Goal: Check status: Check status

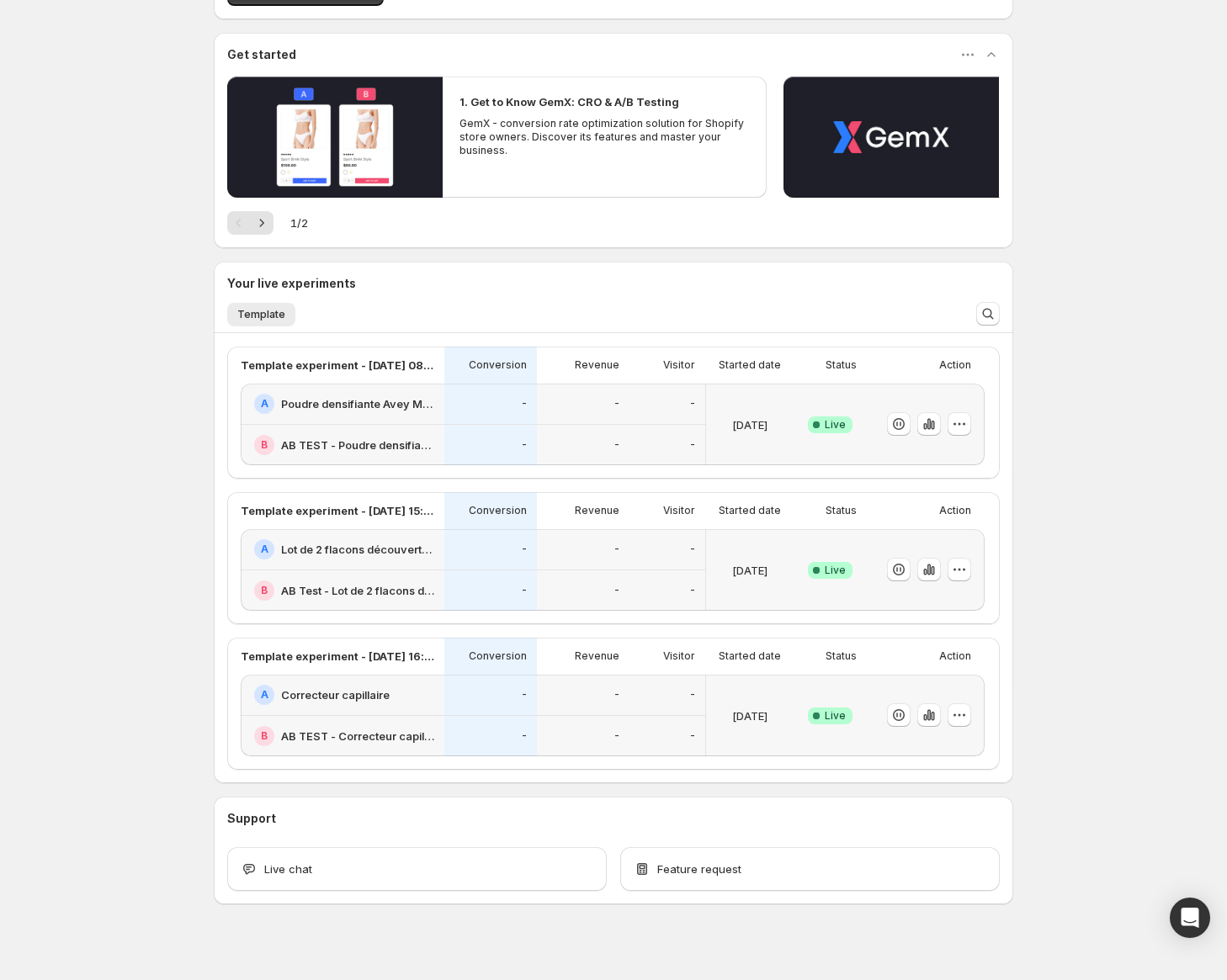
scroll to position [137, 0]
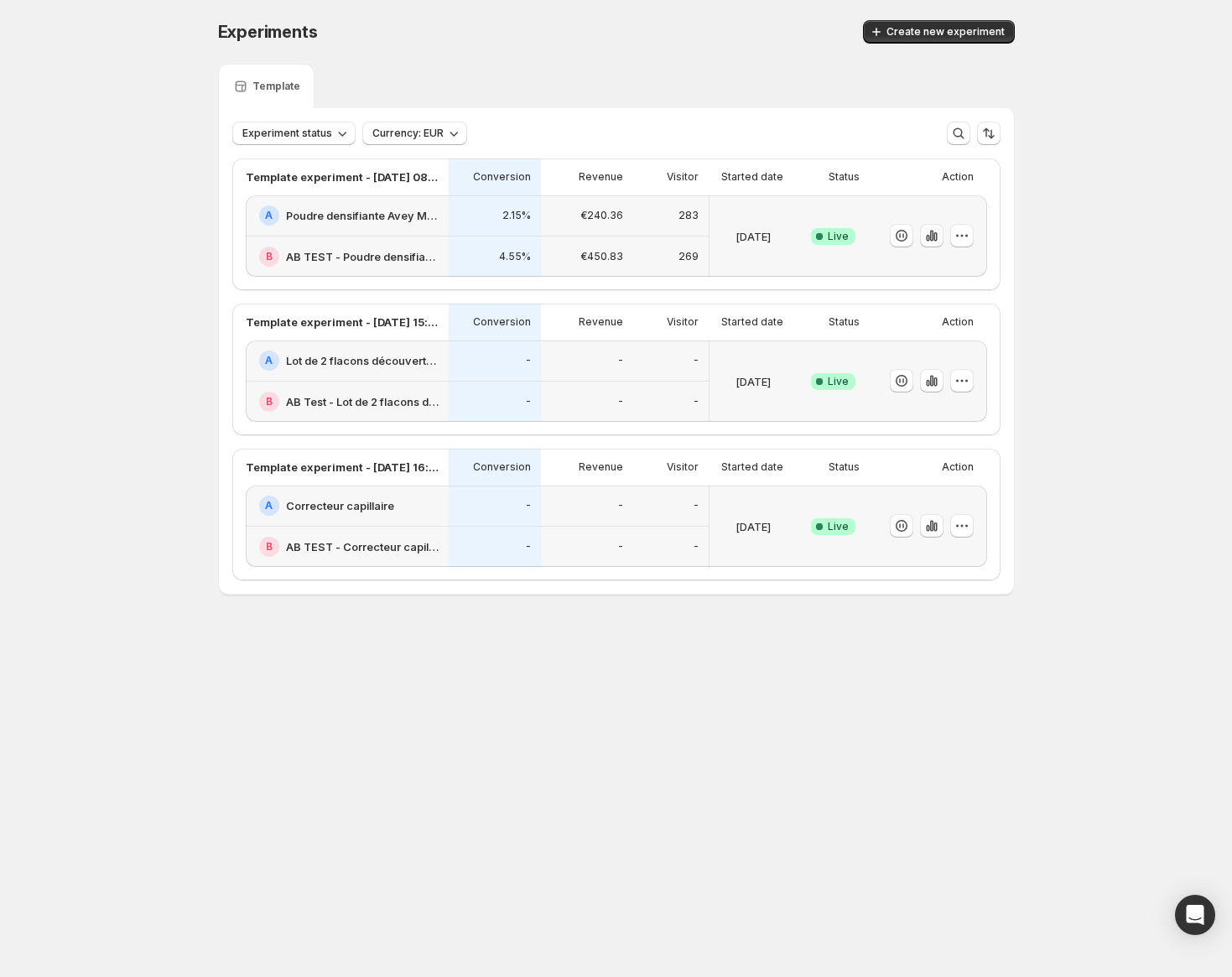
click at [933, 234] on icon "button" at bounding box center [935, 237] width 4 height 9
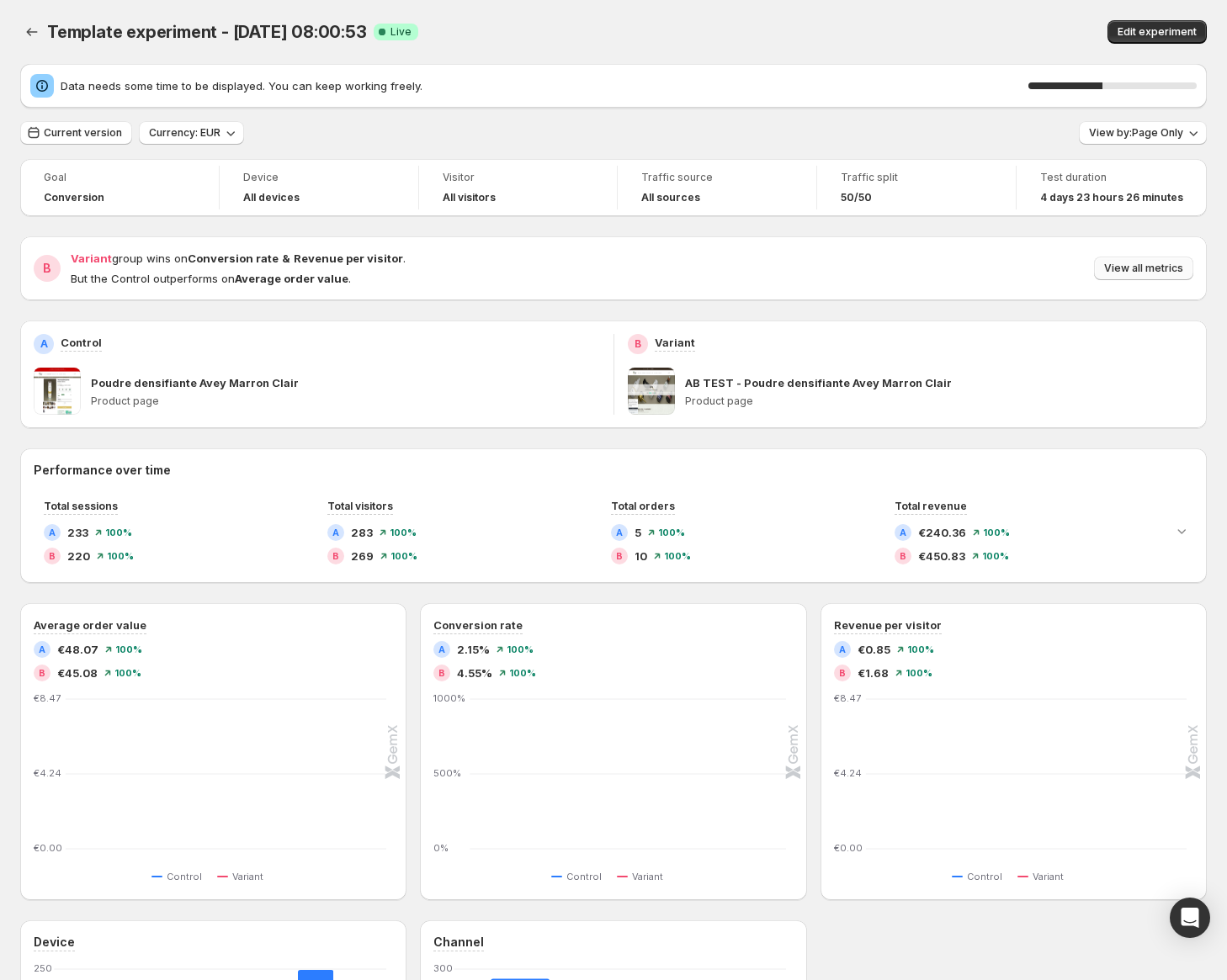
click at [1175, 269] on span "View all metrics" at bounding box center [1143, 268] width 79 height 14
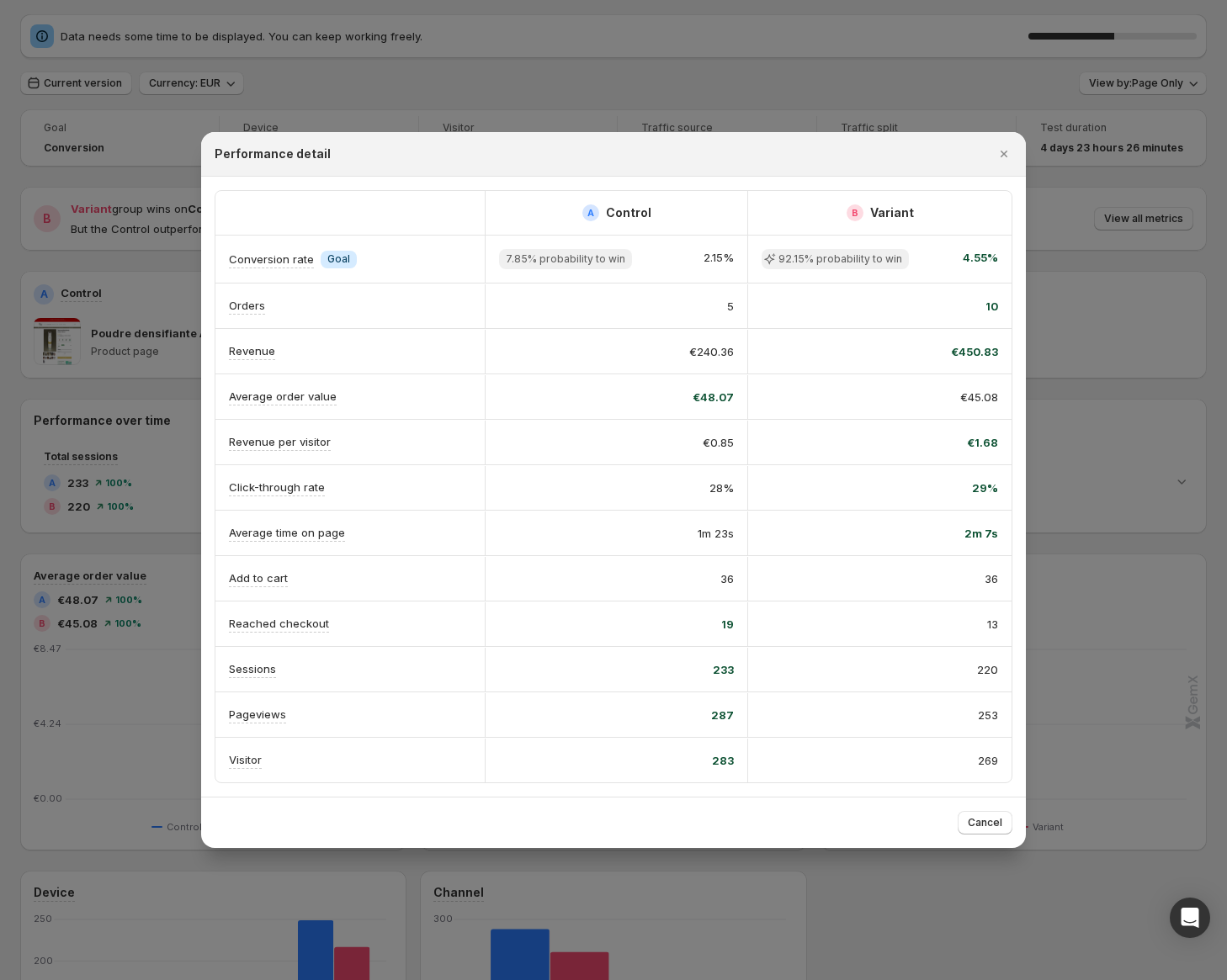
scroll to position [155, 0]
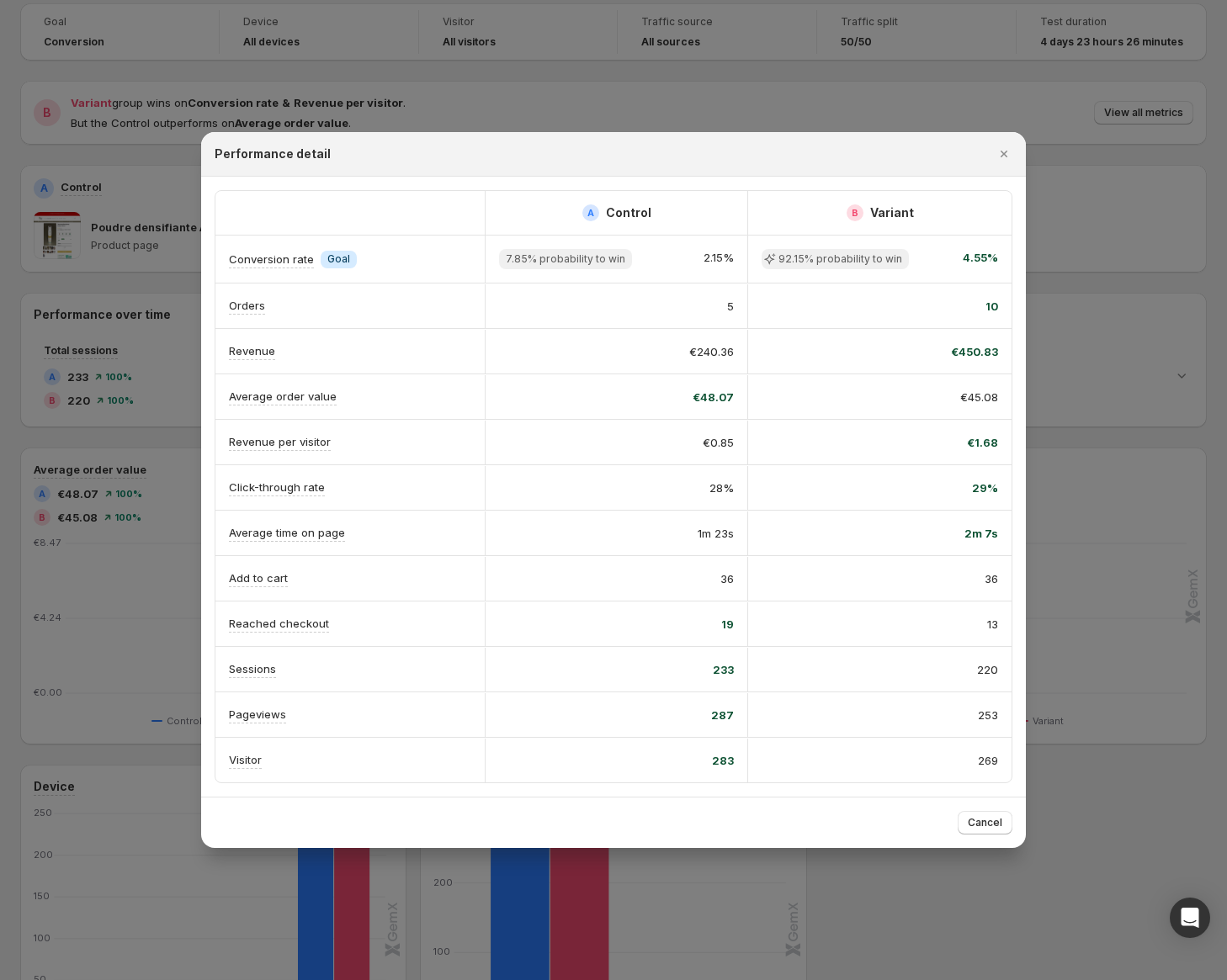
click at [1092, 192] on div at bounding box center [614, 490] width 1227 height 980
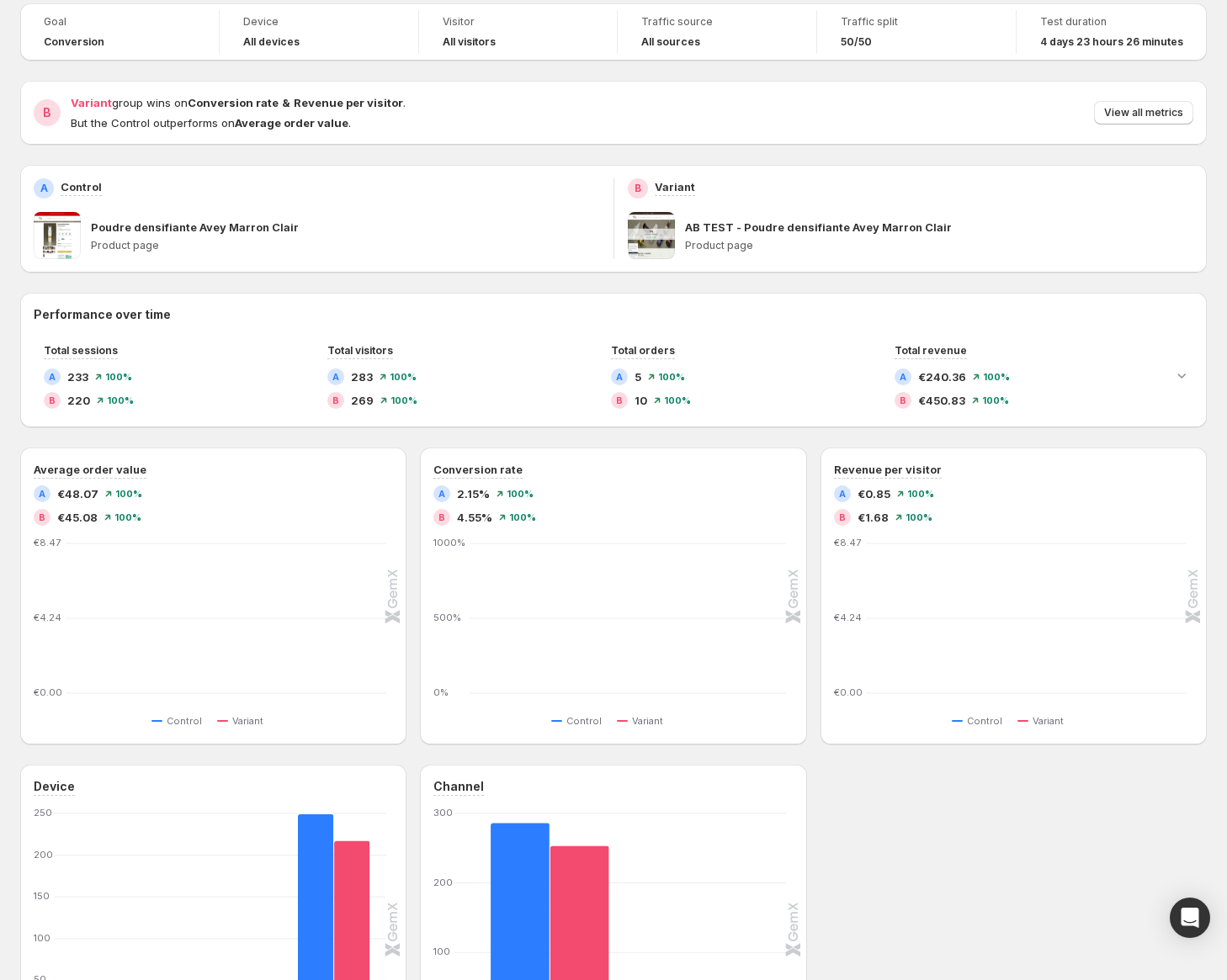
scroll to position [0, 0]
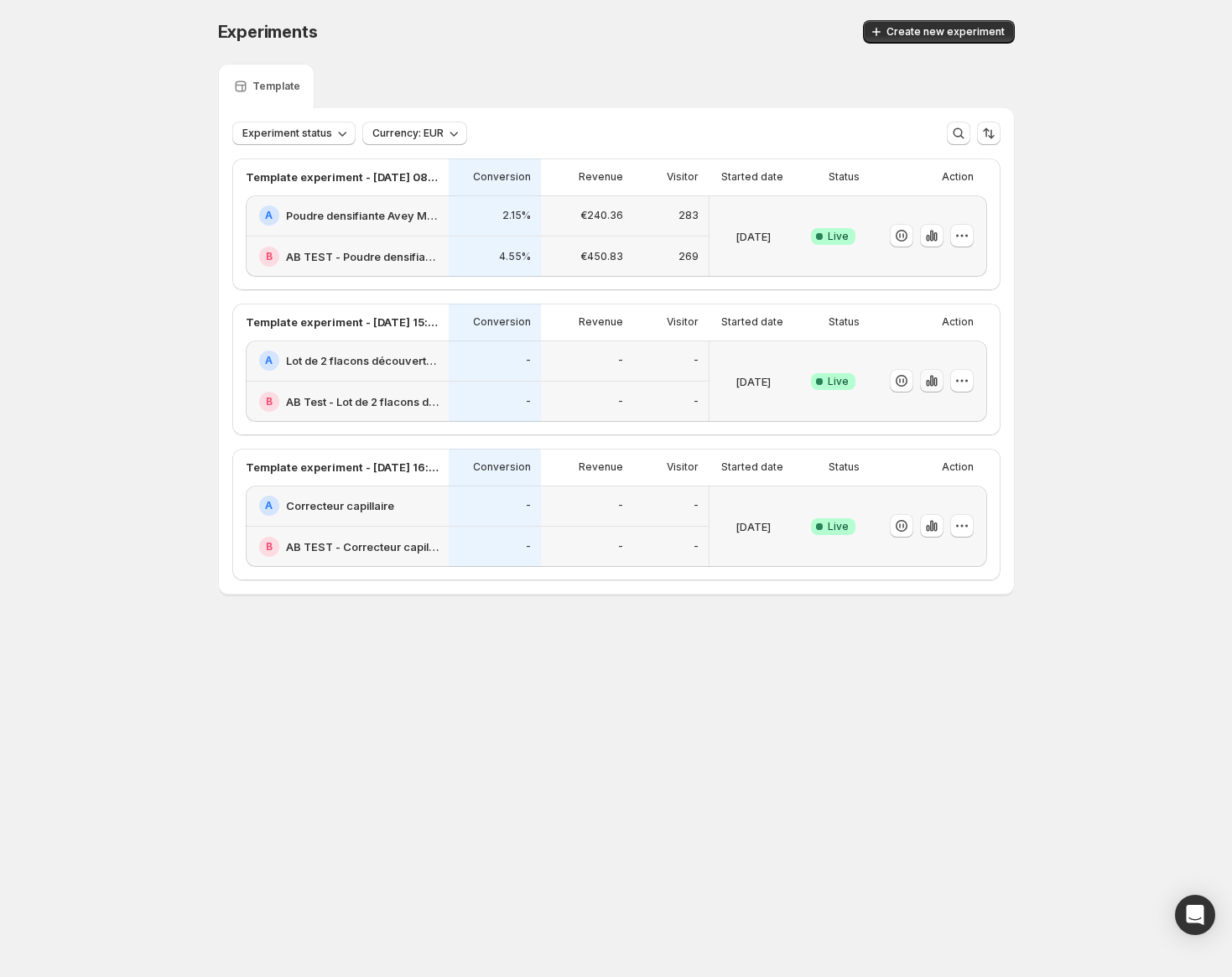
click at [934, 384] on icon "button" at bounding box center [935, 382] width 4 height 9
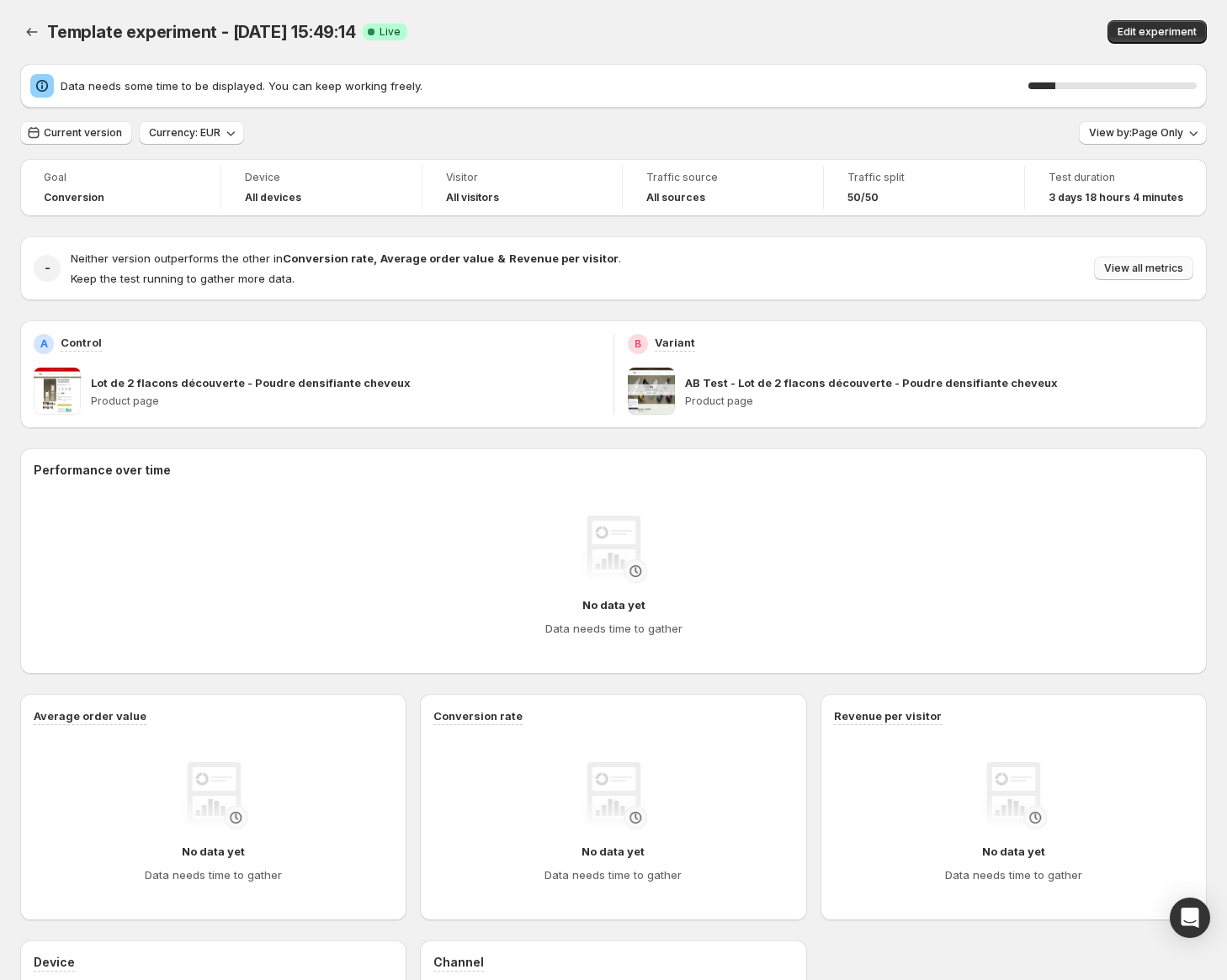
click at [1179, 266] on span "View all metrics" at bounding box center [1143, 268] width 79 height 14
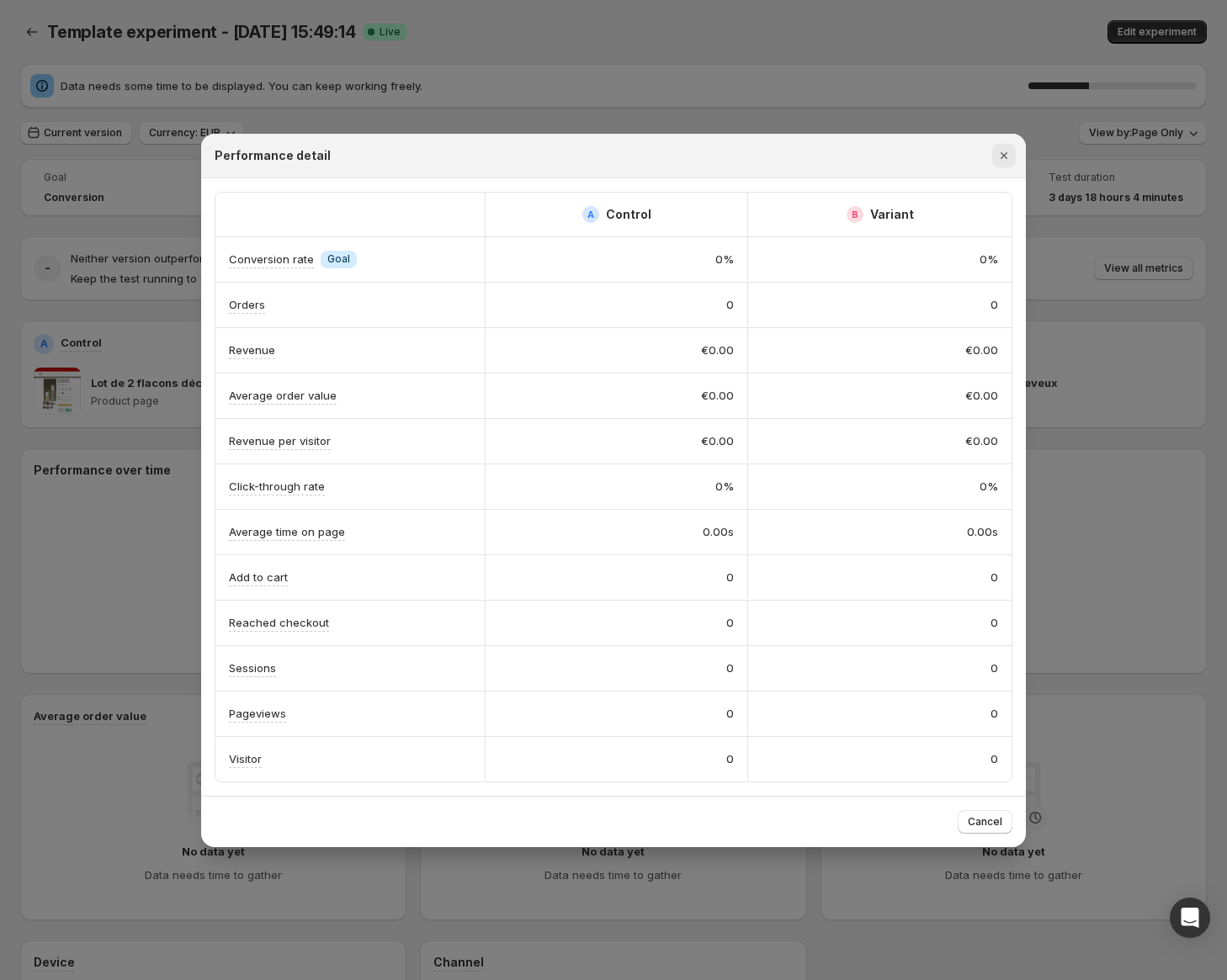
click at [1006, 154] on icon "Close" at bounding box center [1003, 155] width 6 height 6
